Goal: Information Seeking & Learning: Learn about a topic

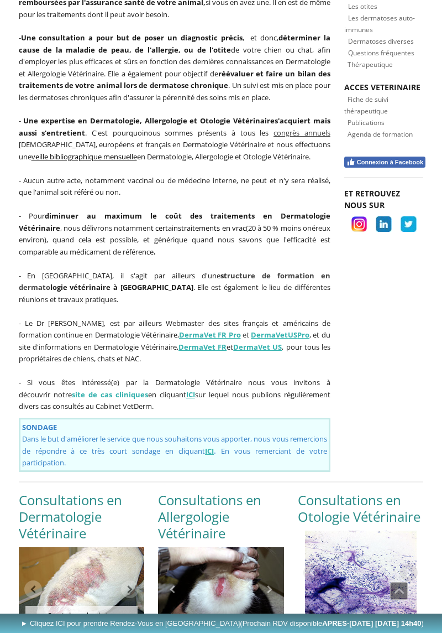
scroll to position [635, 0]
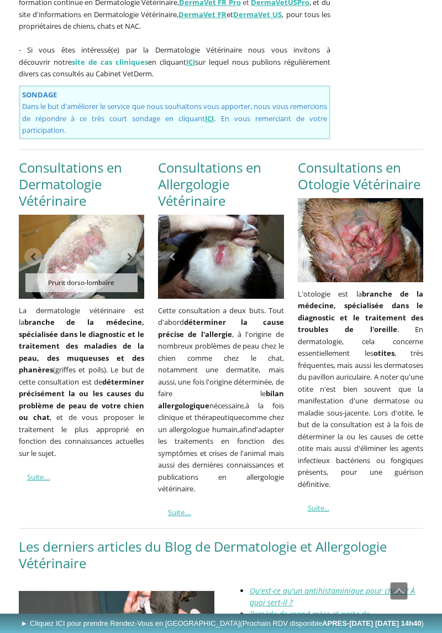
scroll to position [968, 0]
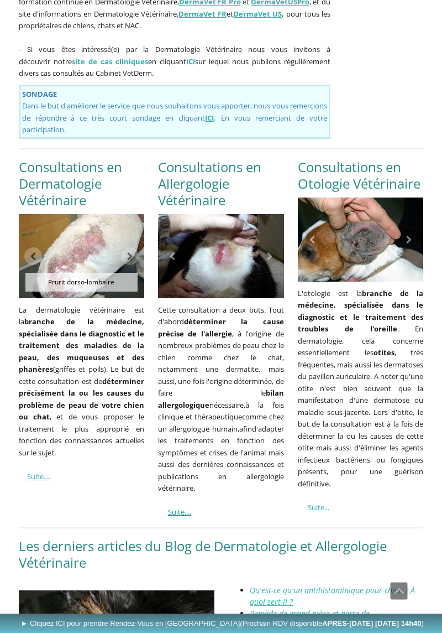
click at [191, 506] on link "Suite...." at bounding box center [179, 511] width 23 height 10
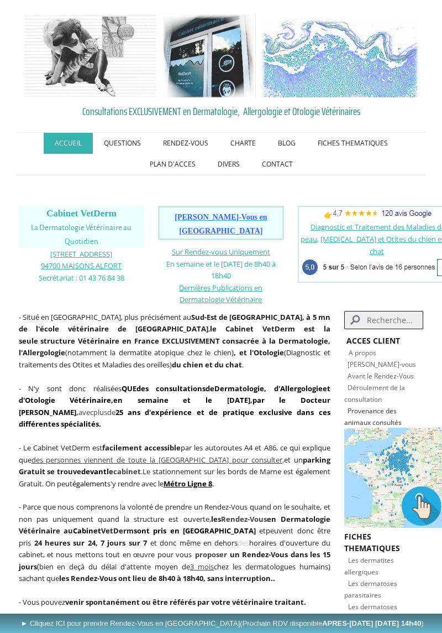
scroll to position [964, 0]
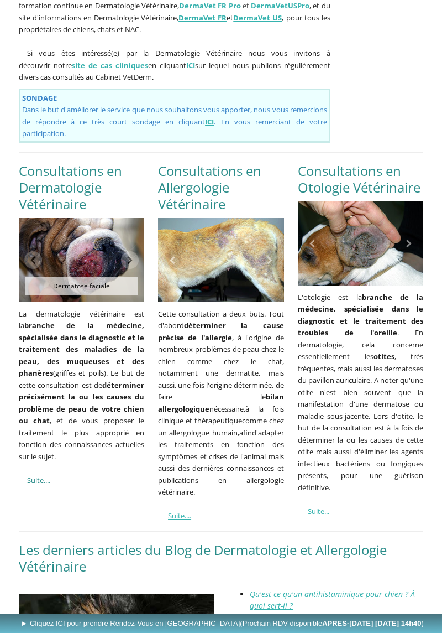
click at [50, 475] on link "Suite...." at bounding box center [38, 480] width 23 height 10
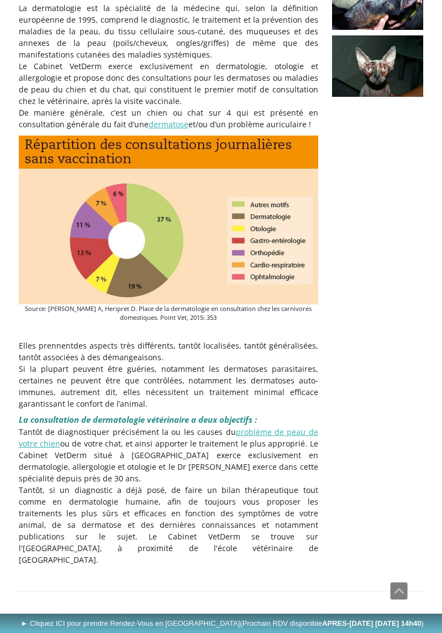
scroll to position [252, 0]
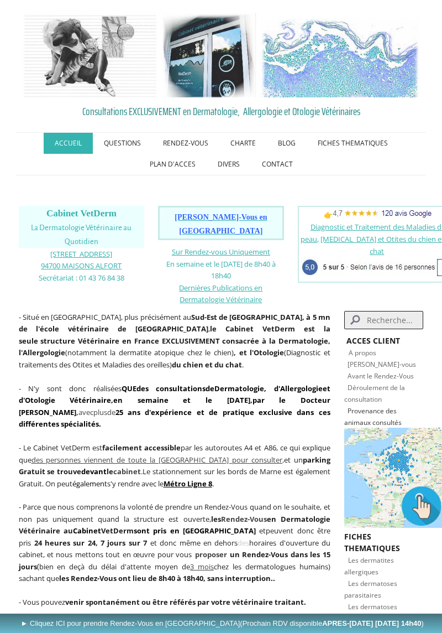
click at [126, 137] on link "QUESTIONS" at bounding box center [122, 143] width 59 height 21
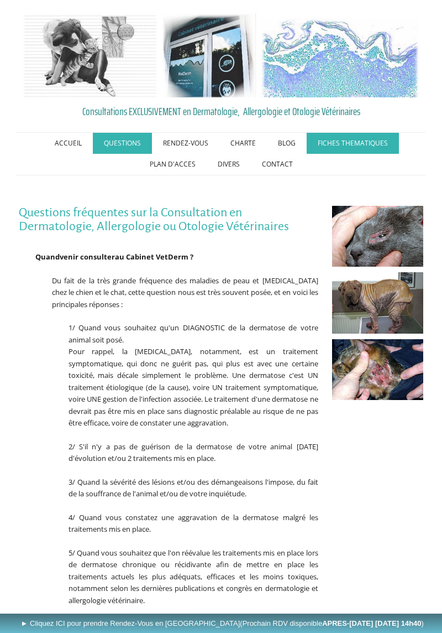
click at [342, 144] on link "FICHES THEMATIQUES" at bounding box center [353, 143] width 92 height 21
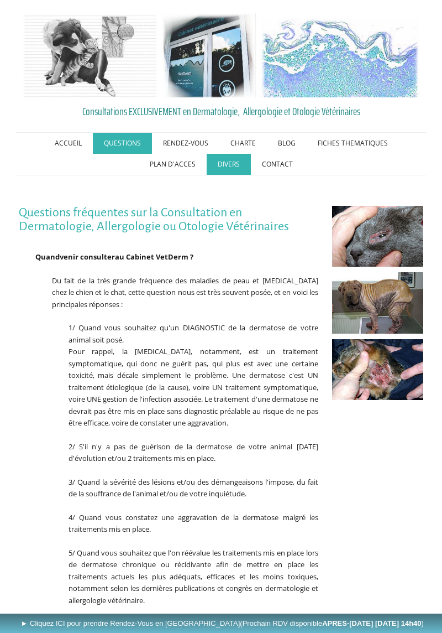
click at [226, 165] on link "DIVERS" at bounding box center [229, 164] width 44 height 21
click at [0, 0] on link "Avant / Après" at bounding box center [0, 0] width 0 height 0
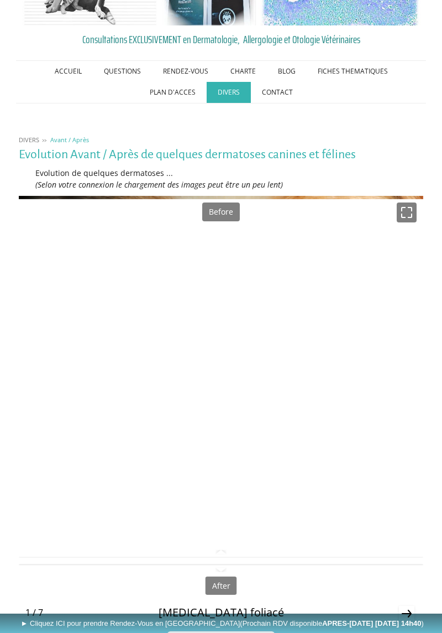
scroll to position [144, 0]
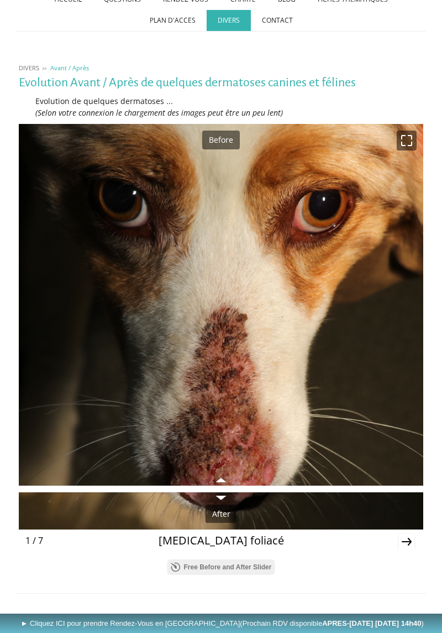
click at [404, 537] on icon "Next" at bounding box center [406, 541] width 15 height 15
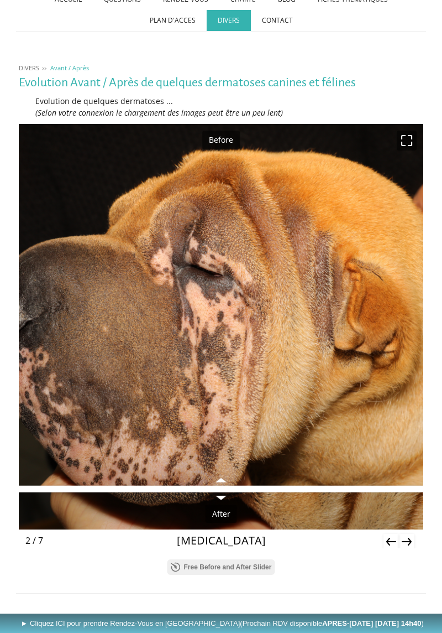
click at [408, 535] on icon "Next" at bounding box center [406, 541] width 15 height 15
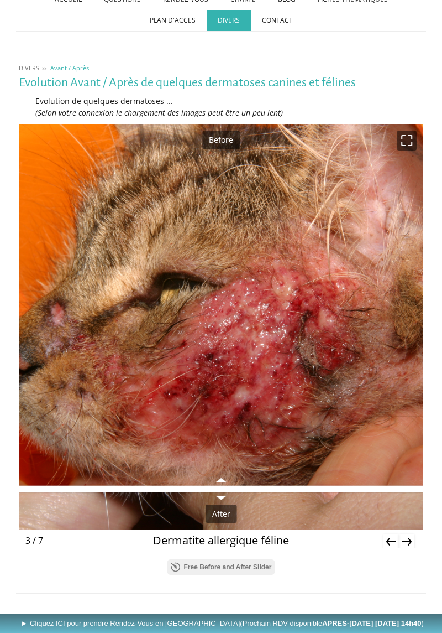
click at [406, 537] on icon "Next" at bounding box center [406, 541] width 15 height 15
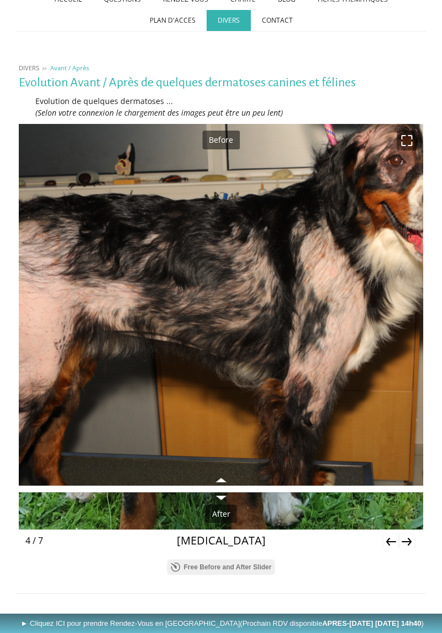
click at [407, 538] on icon "Next" at bounding box center [406, 541] width 15 height 15
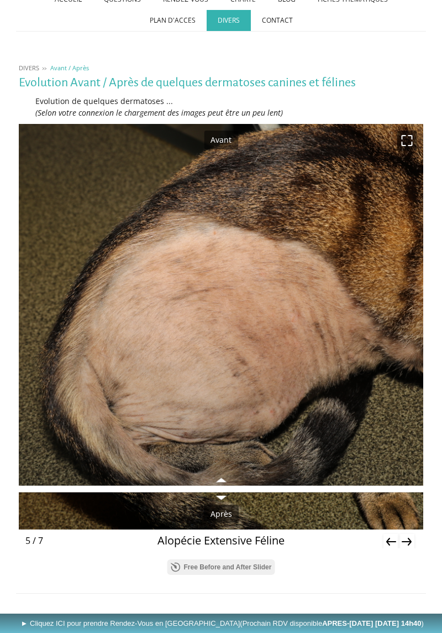
click at [407, 535] on icon "Next" at bounding box center [406, 541] width 15 height 15
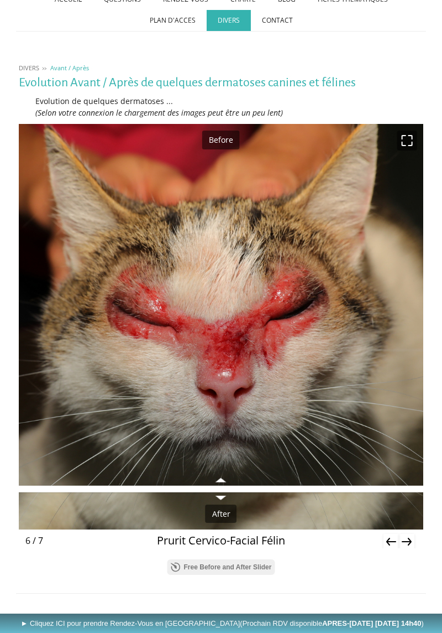
click at [407, 536] on icon "Next" at bounding box center [406, 541] width 15 height 15
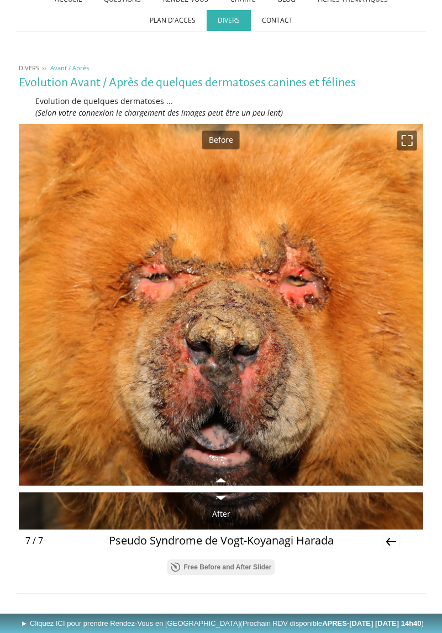
click at [391, 535] on icon "Previous" at bounding box center [391, 541] width 15 height 15
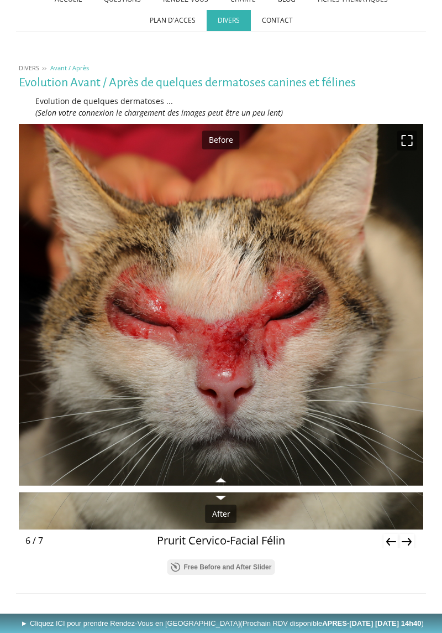
click at [390, 542] on icon "Previous" at bounding box center [391, 541] width 15 height 15
click at [395, 534] on icon "Previous" at bounding box center [391, 541] width 15 height 15
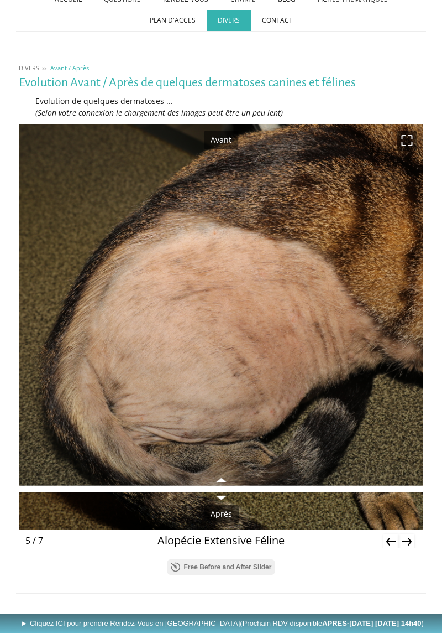
click at [395, 534] on icon "Previous" at bounding box center [391, 541] width 15 height 15
click at [389, 535] on icon "Previous" at bounding box center [391, 541] width 15 height 15
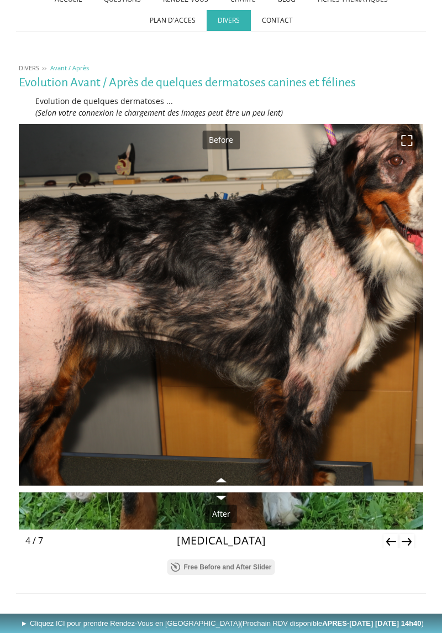
click at [389, 535] on icon "Previous" at bounding box center [391, 541] width 15 height 15
click at [390, 535] on icon "Previous" at bounding box center [391, 541] width 15 height 15
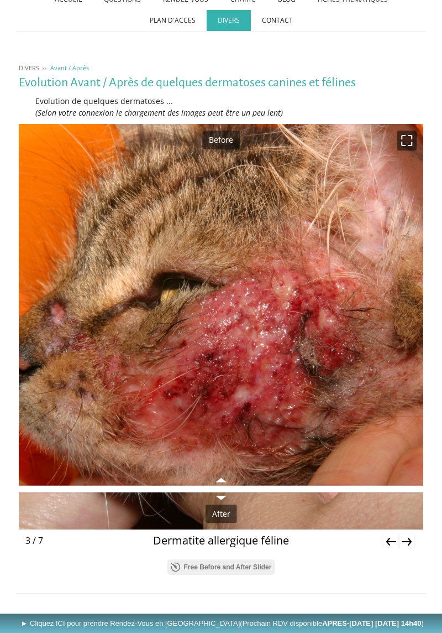
click at [389, 539] on icon "Previous" at bounding box center [391, 541] width 10 height 8
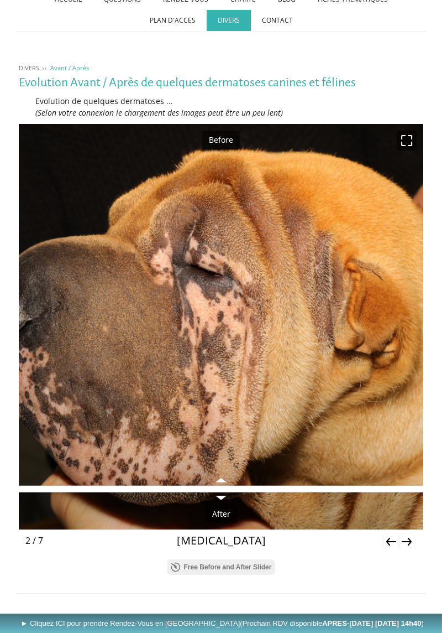
click at [386, 537] on icon "Previous" at bounding box center [391, 541] width 15 height 15
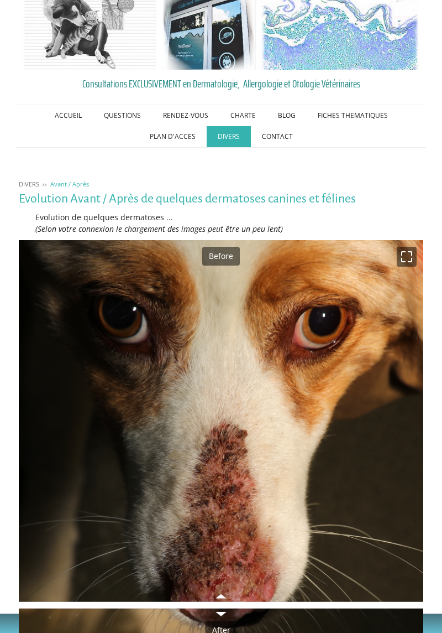
scroll to position [0, 0]
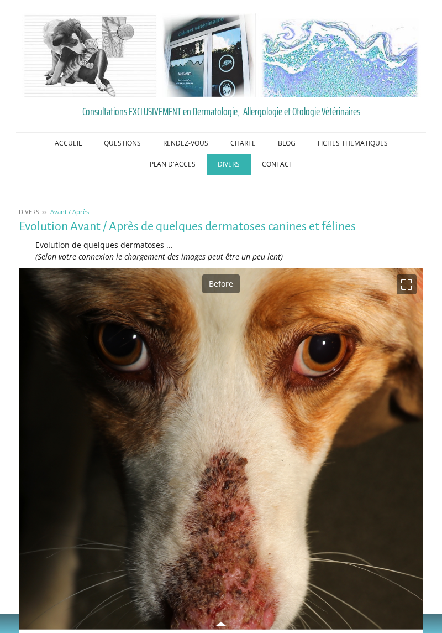
click at [349, 142] on link "FICHES THEMATIQUES" at bounding box center [353, 143] width 92 height 21
click at [286, 142] on link "BLOG" at bounding box center [287, 143] width 40 height 21
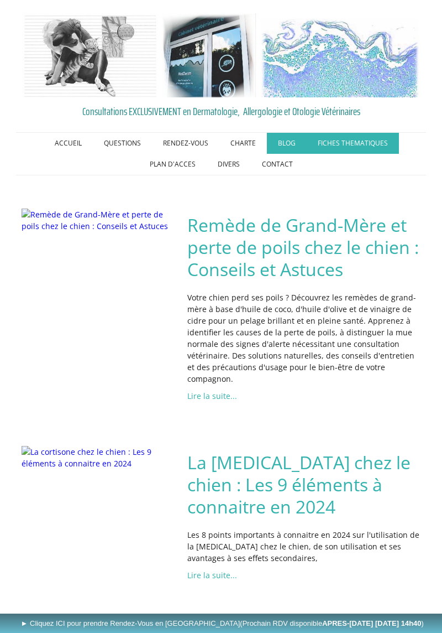
click at [356, 138] on link "FICHES THEMATIQUES" at bounding box center [353, 143] width 92 height 21
click at [0, 0] on link "Les dermatoses dues aux insectes ou acariens" at bounding box center [0, 0] width 0 height 0
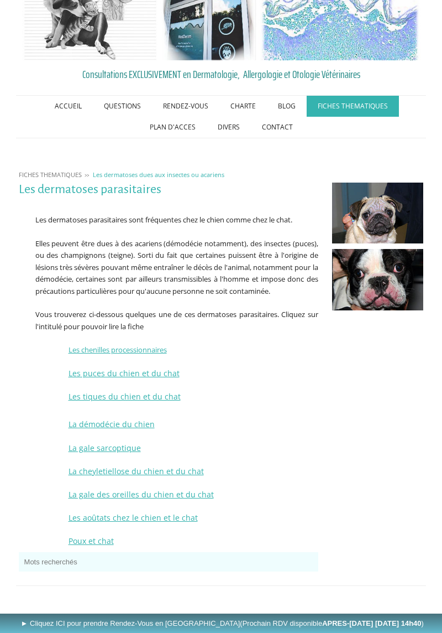
scroll to position [39, 0]
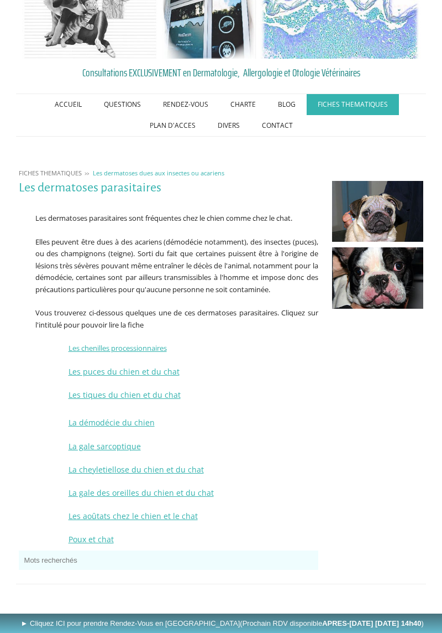
click at [139, 377] on link "Les puces du chien et du chat" at bounding box center [124, 371] width 111 height 11
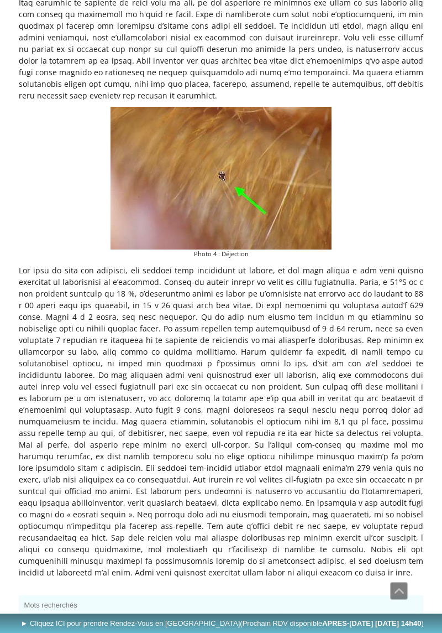
scroll to position [1784, 0]
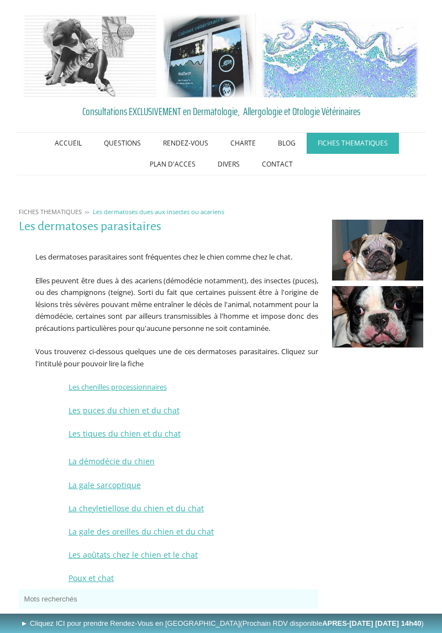
scroll to position [54, 0]
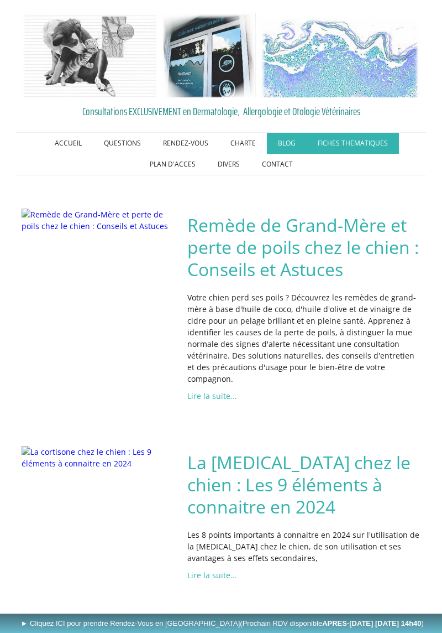
click at [344, 144] on link "FICHES THEMATIQUES" at bounding box center [353, 143] width 92 height 21
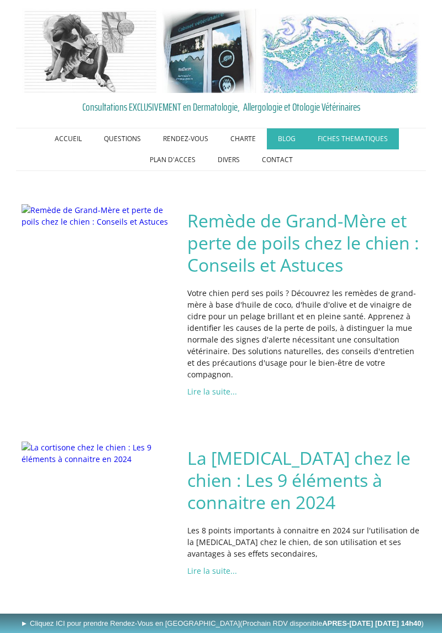
scroll to position [8, 0]
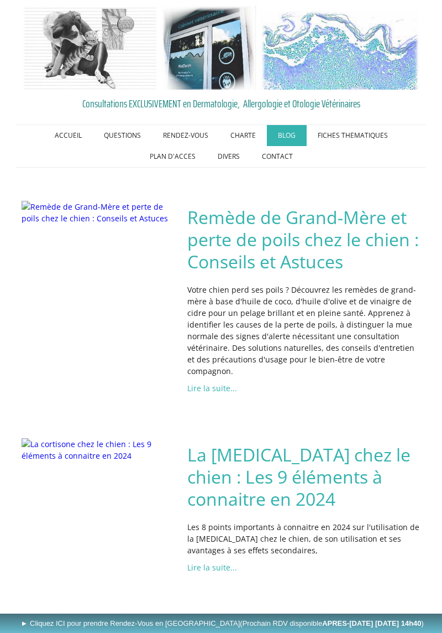
click at [0, 0] on link "Dermatoses diverses" at bounding box center [0, 0] width 0 height 0
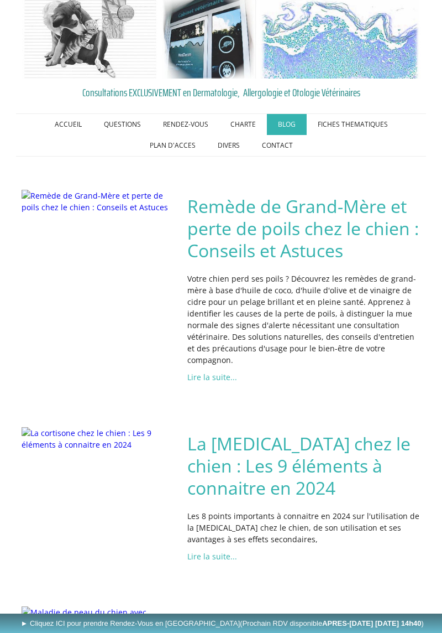
scroll to position [25, 0]
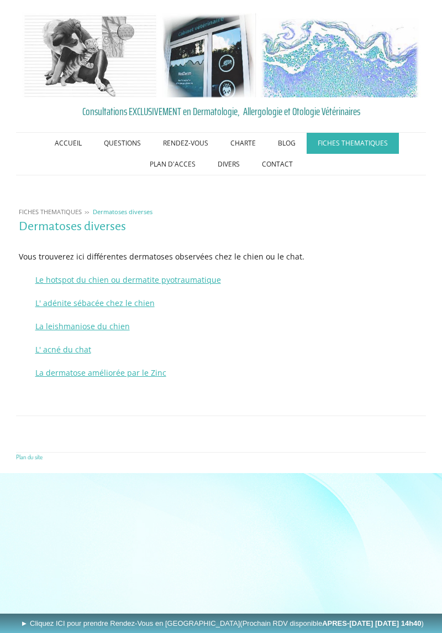
click at [348, 142] on link "FICHES THEMATIQUES" at bounding box center [353, 143] width 92 height 21
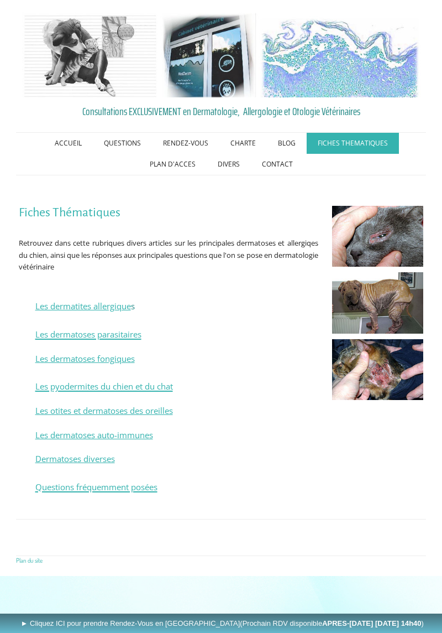
click at [352, 142] on link "FICHES THEMATIQUES" at bounding box center [353, 143] width 92 height 21
click at [122, 436] on span "Les dermatoses auto-immunes" at bounding box center [94, 434] width 118 height 11
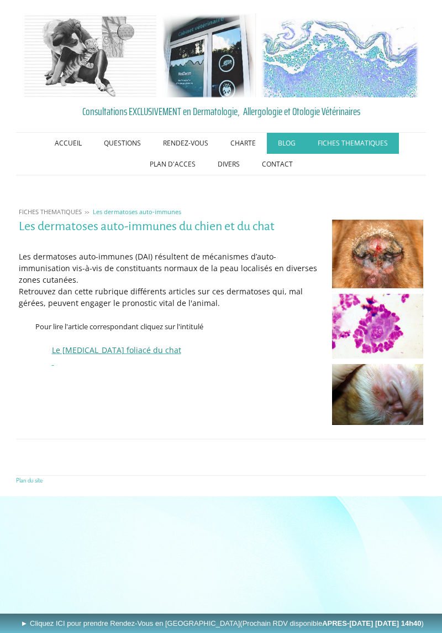
click at [283, 139] on link "BLOG" at bounding box center [287, 143] width 40 height 21
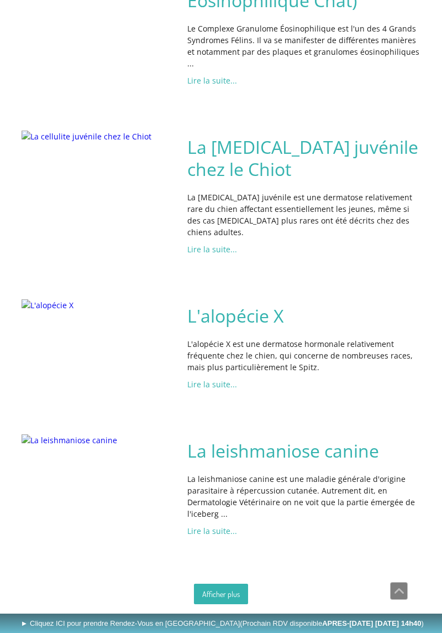
scroll to position [1529, 0]
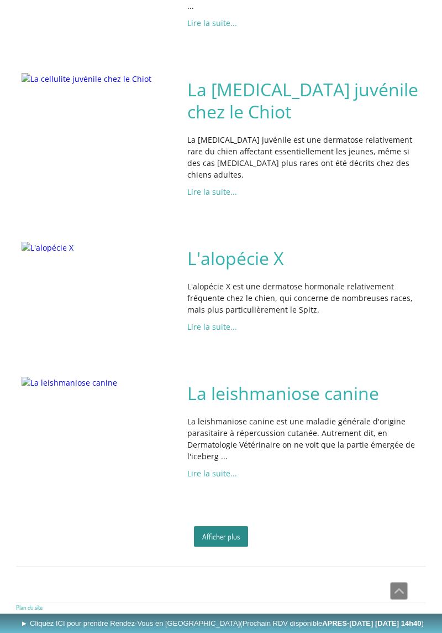
click at [228, 546] on link "Afficher plus" at bounding box center [221, 536] width 54 height 20
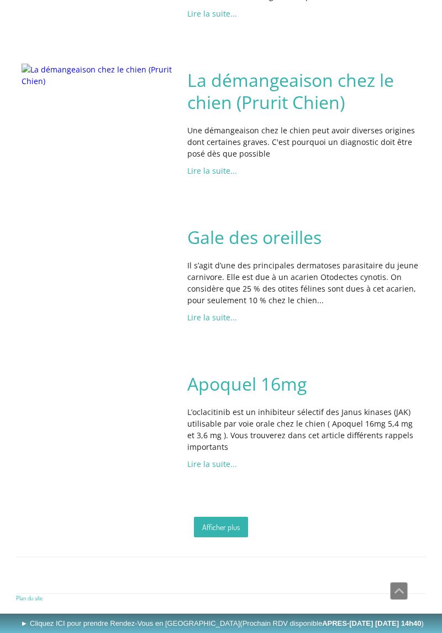
scroll to position [3324, 0]
click at [223, 537] on link "Afficher plus" at bounding box center [221, 526] width 54 height 20
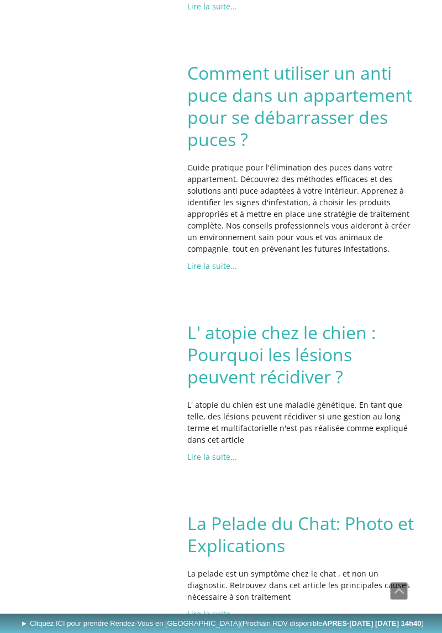
scroll to position [3649, 0]
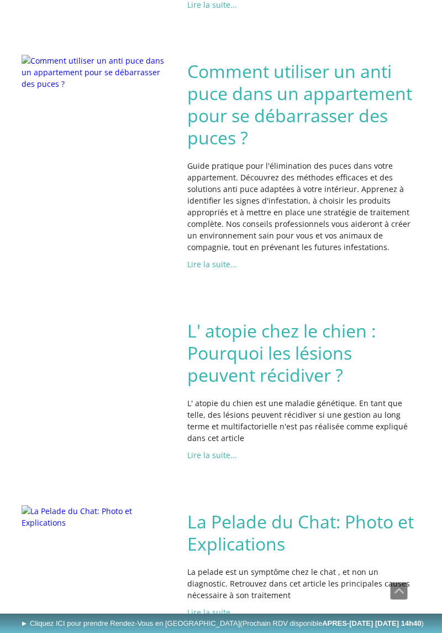
click at [216, 269] on link "Lire la suite..." at bounding box center [212, 264] width 50 height 11
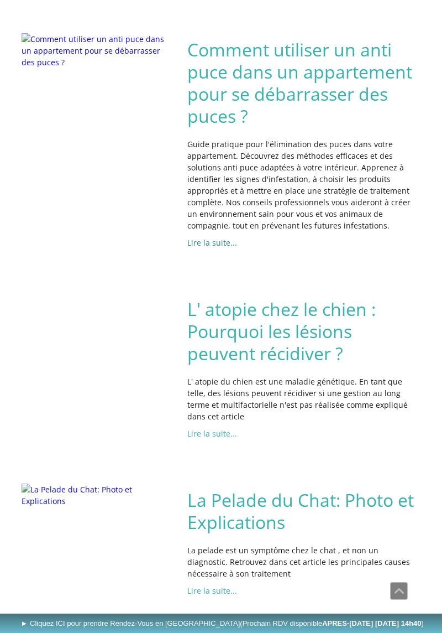
scroll to position [3676, 0]
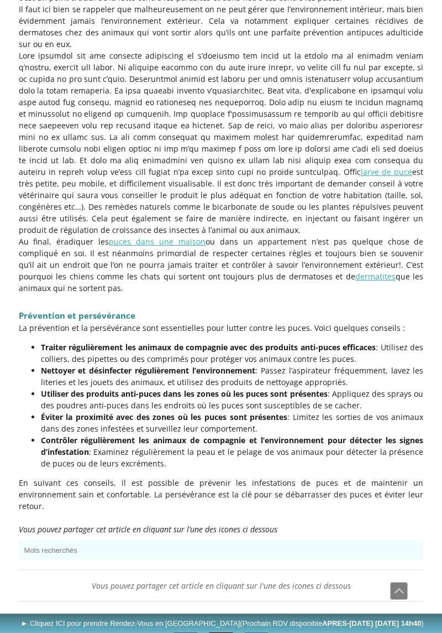
scroll to position [1467, 0]
